Goal: Transaction & Acquisition: Purchase product/service

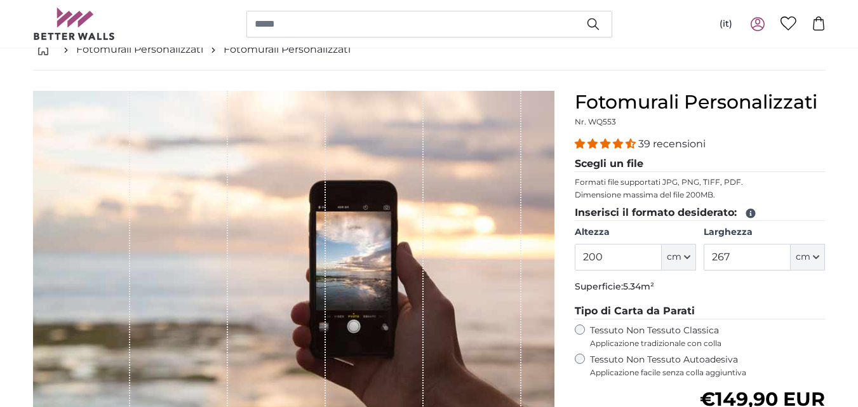
scroll to position [56, 0]
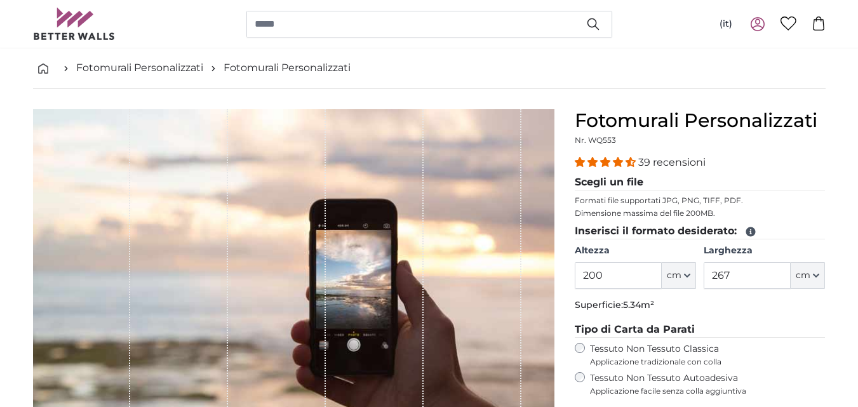
click at [757, 25] on icon at bounding box center [758, 24] width 14 height 14
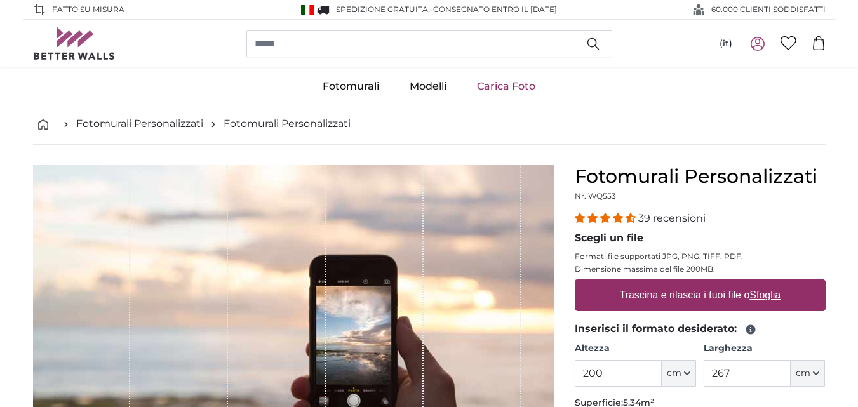
click at [744, 111] on nav "Fotomurali Personalizzati Fotomurali Personalizzati" at bounding box center [429, 124] width 793 height 41
drag, startPoint x: 654, startPoint y: 198, endPoint x: 638, endPoint y: 247, distance: 52.0
click at [662, 241] on legend "Scegli un file" at bounding box center [700, 239] width 251 height 16
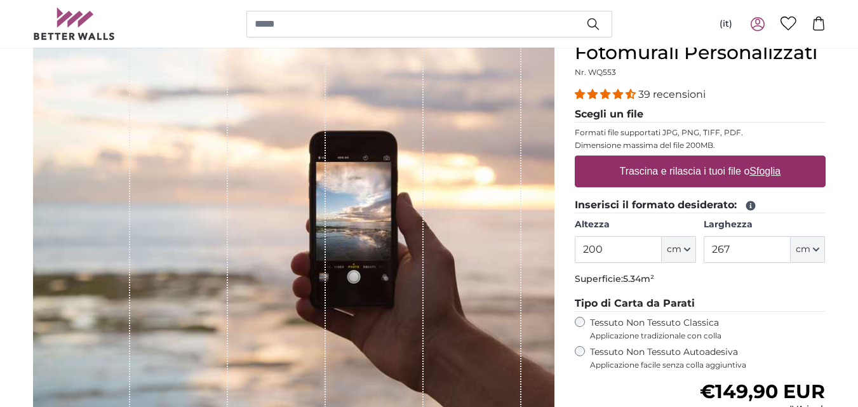
scroll to position [137, 0]
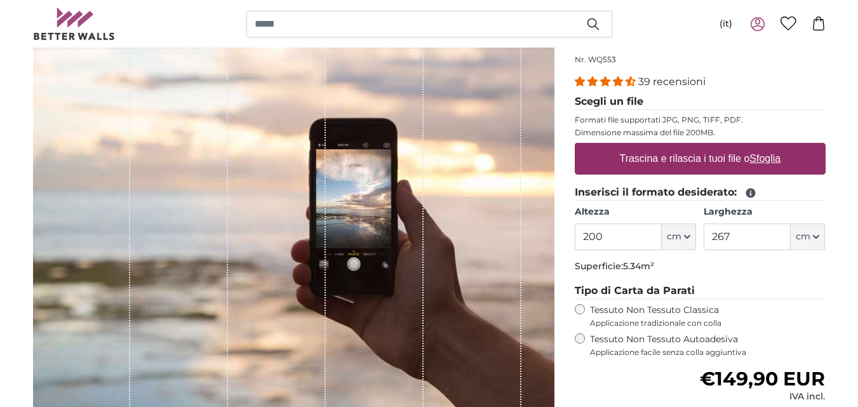
click at [757, 163] on u "Sfoglia" at bounding box center [765, 158] width 31 height 11
click at [757, 147] on input "Trascina e rilascia i tuoi file o Sfoglia" at bounding box center [700, 145] width 251 height 4
drag, startPoint x: 834, startPoint y: 384, endPoint x: 679, endPoint y: 373, distance: 155.4
click at [679, 373] on div "Fotomurali Personalizzati Nr. WQ553 39 recensioni Scegli un file Formati file s…" at bounding box center [700, 302] width 271 height 547
click at [679, 373] on div "Prezzo di listino €149,90 EUR IVA incl." at bounding box center [700, 386] width 251 height 36
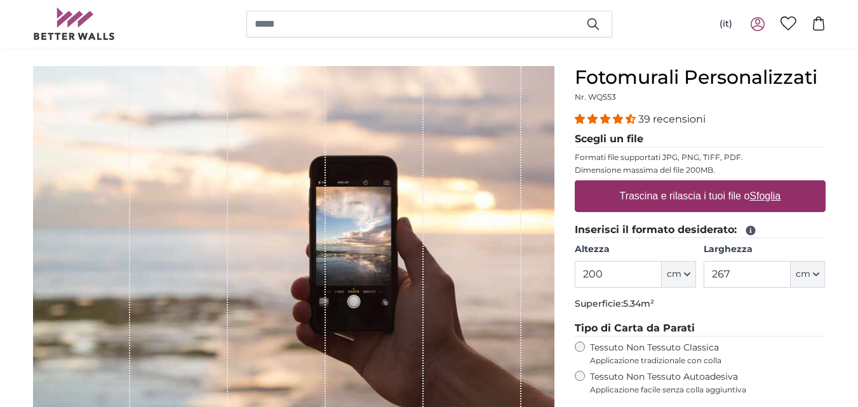
scroll to position [111, 0]
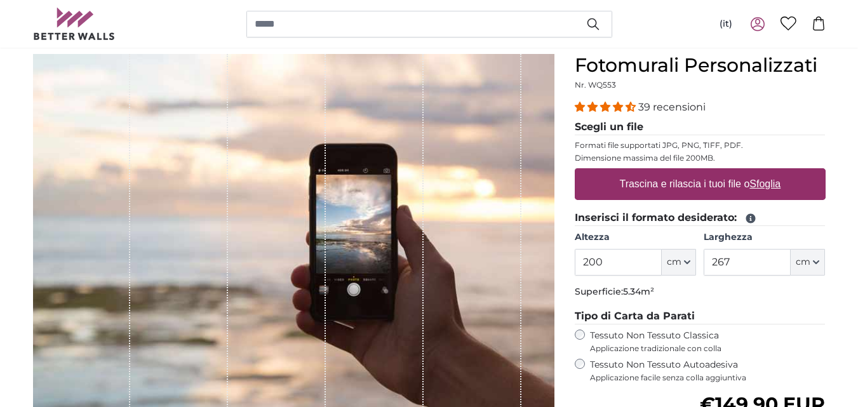
click at [758, 183] on u "Sfoglia" at bounding box center [765, 184] width 31 height 11
click at [758, 172] on input "Trascina e rilascia i tuoi file o Sfoglia" at bounding box center [700, 170] width 251 height 4
